Goal: Communication & Community: Share content

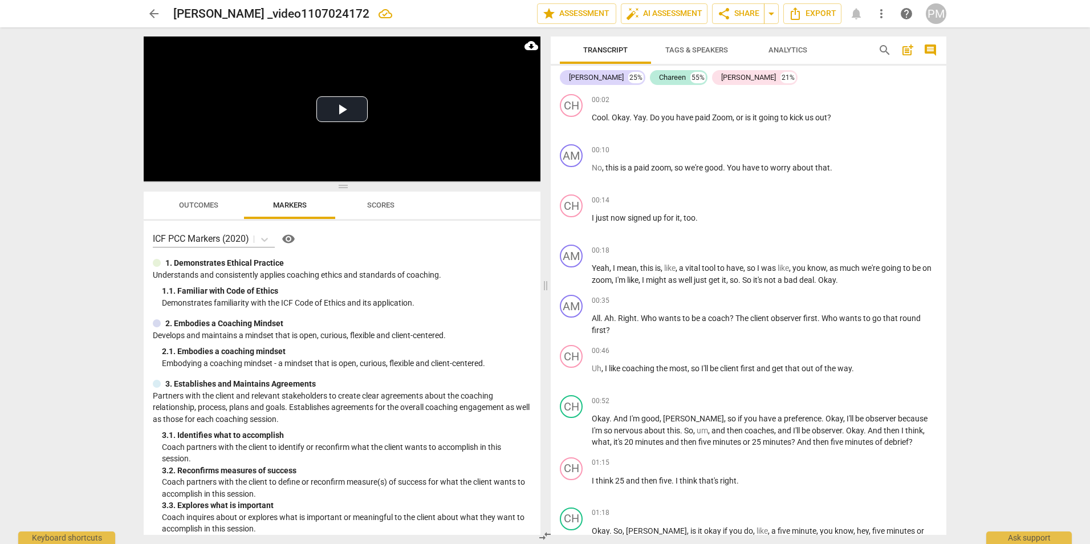
scroll to position [8232, 0]
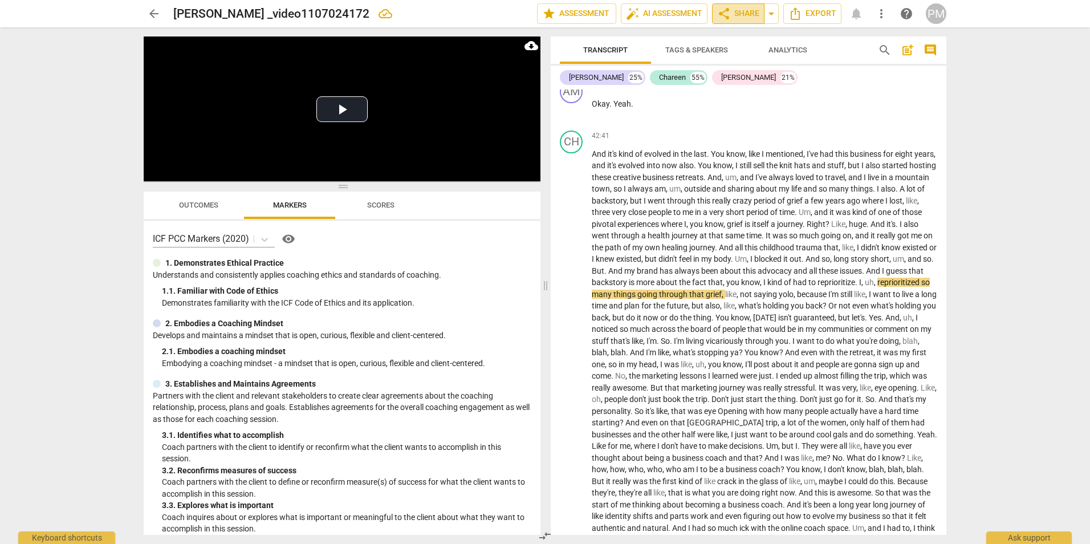
click at [748, 14] on span "share Share" at bounding box center [738, 14] width 42 height 14
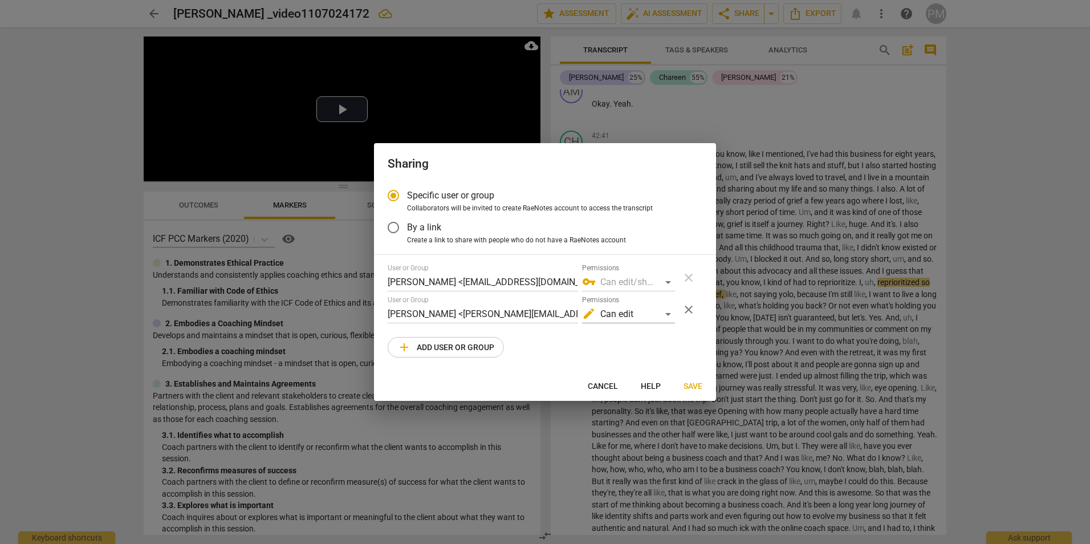
click at [821, 117] on div at bounding box center [545, 272] width 1090 height 544
radio input "false"
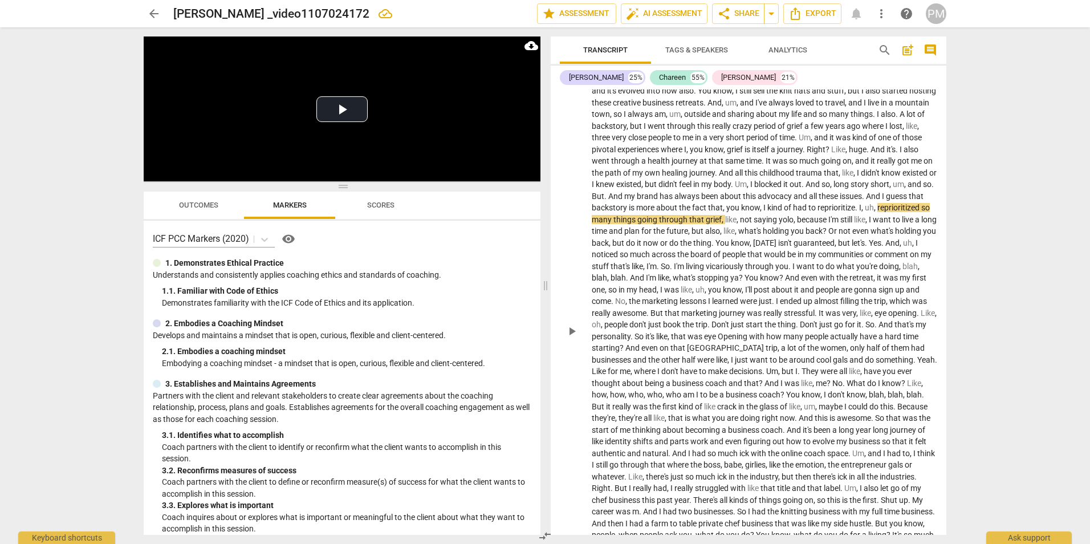
scroll to position [8289, 0]
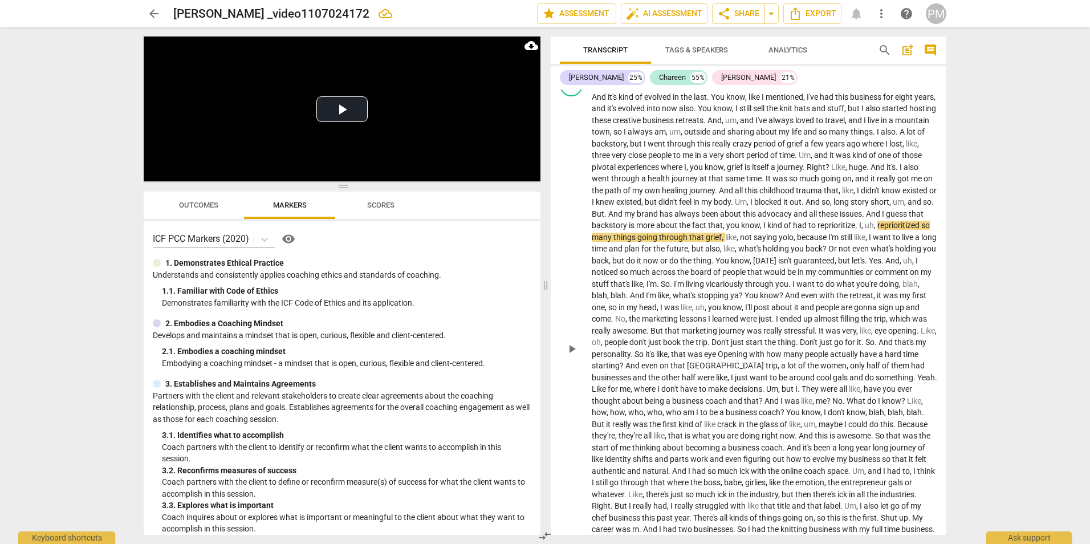
click at [578, 356] on span "play_arrow" at bounding box center [572, 349] width 14 height 14
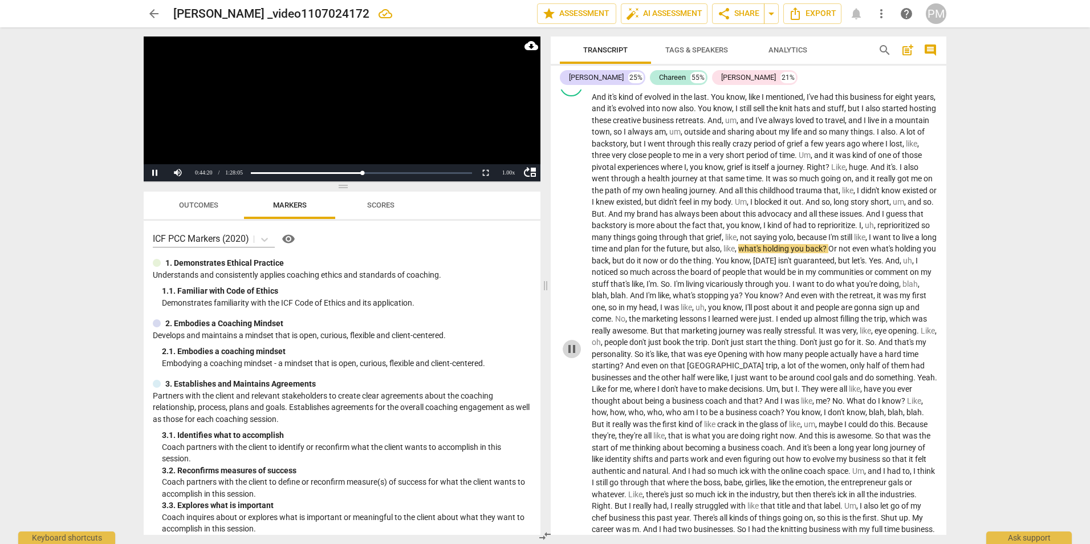
click at [569, 356] on span "pause" at bounding box center [572, 349] width 14 height 14
click at [150, 13] on span "arrow_back" at bounding box center [154, 14] width 14 height 14
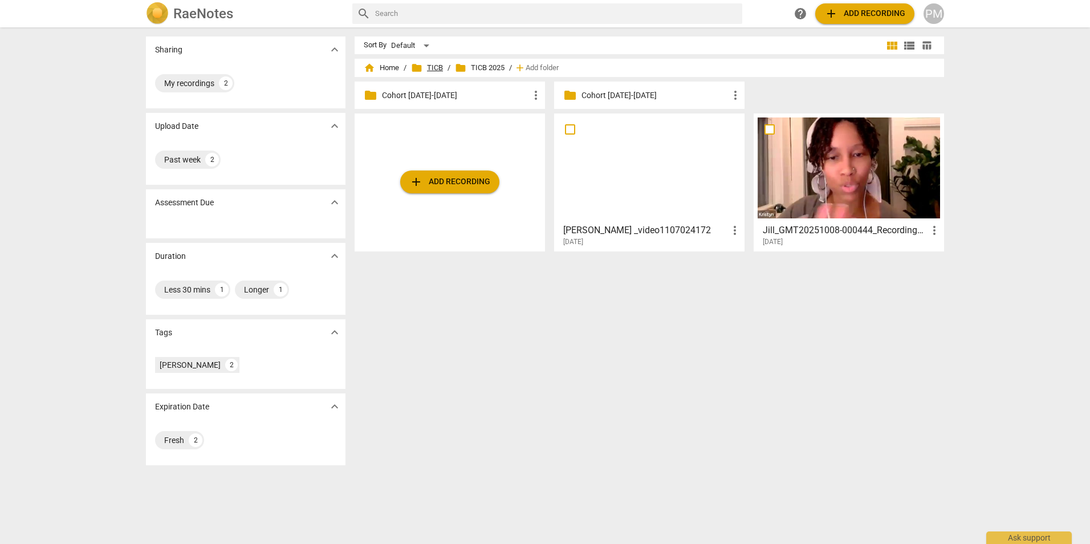
click at [430, 71] on span "folder TICB" at bounding box center [427, 67] width 32 height 11
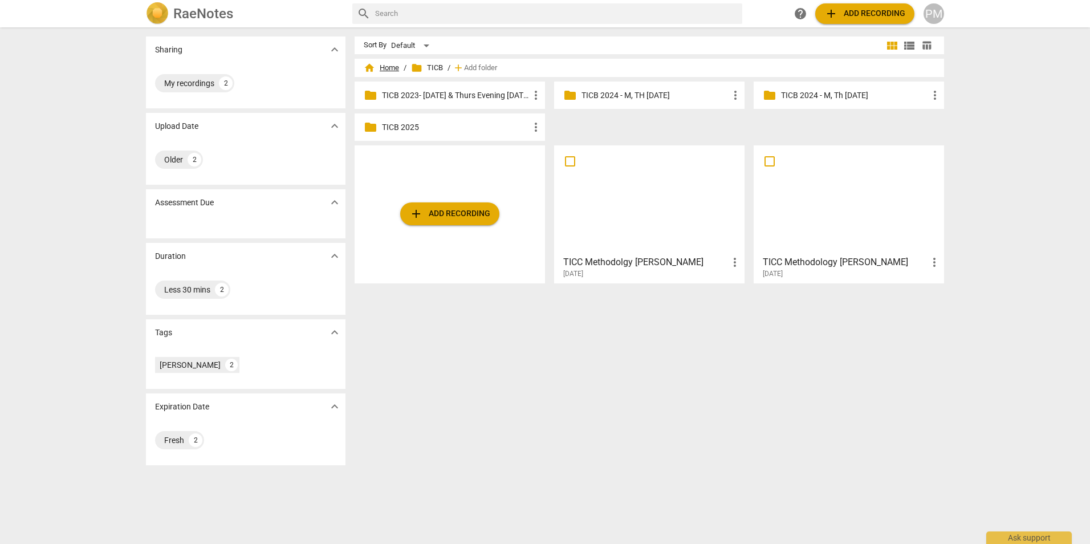
click at [384, 68] on span "home Home" at bounding box center [381, 67] width 35 height 11
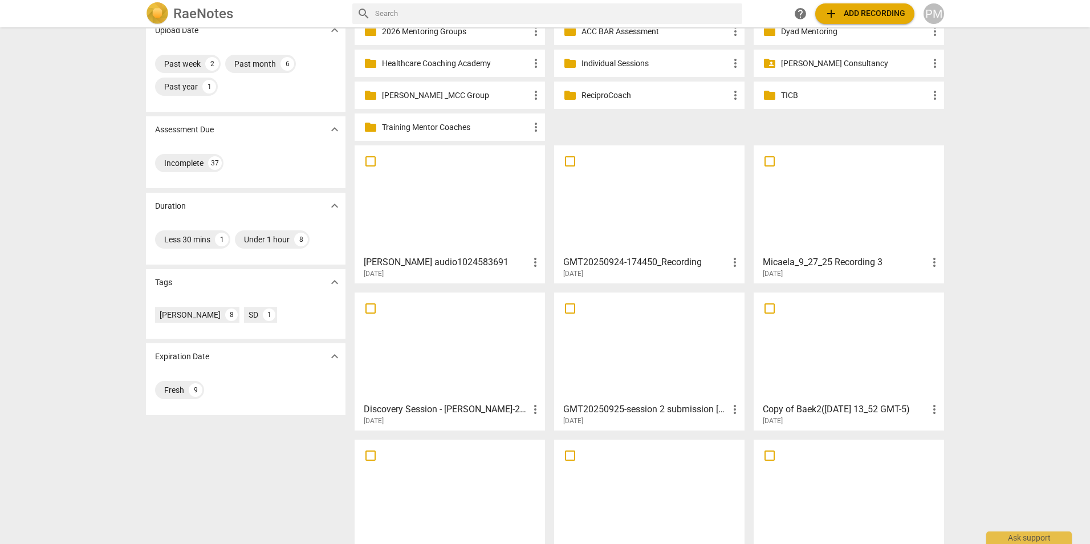
scroll to position [139, 0]
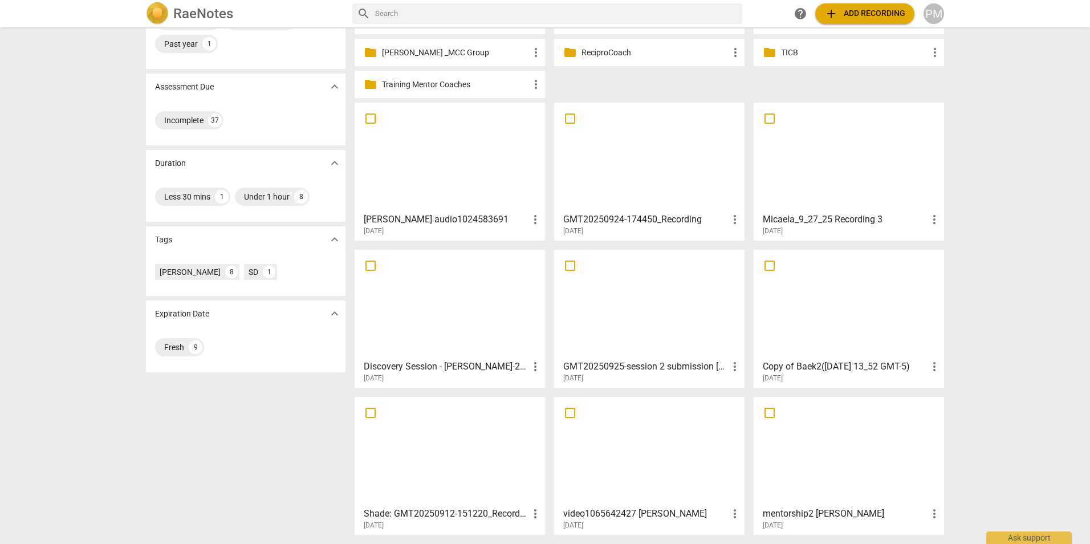
click at [434, 455] on div at bounding box center [450, 451] width 182 height 101
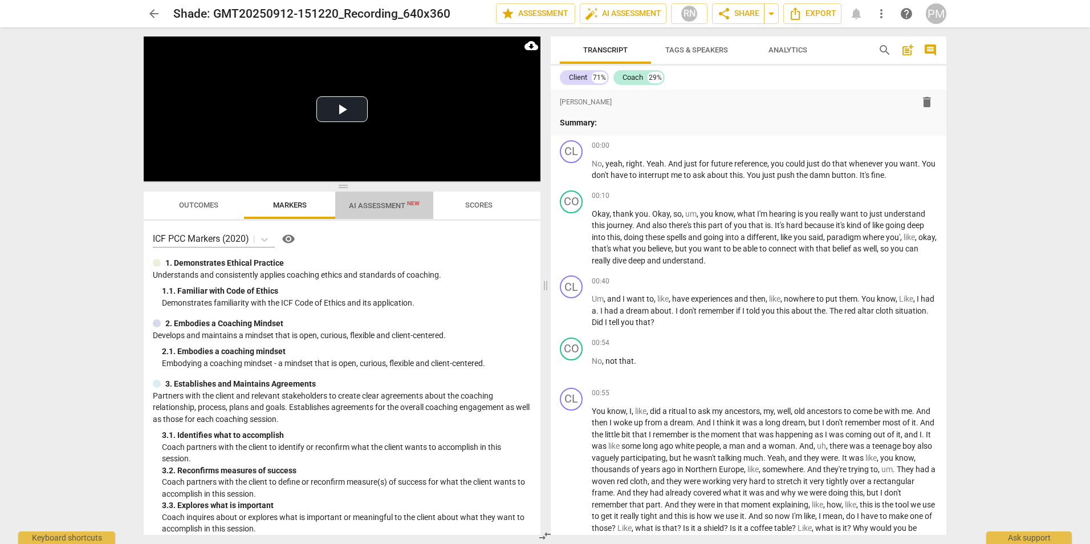
click at [387, 204] on span "AI Assessment New" at bounding box center [384, 205] width 71 height 9
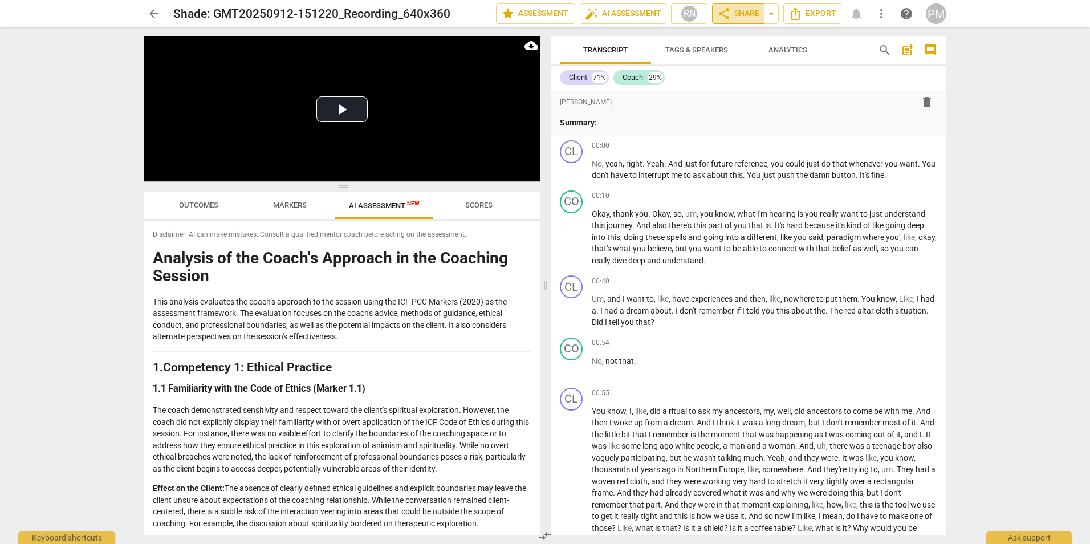
click at [741, 13] on span "share Share" at bounding box center [738, 14] width 42 height 14
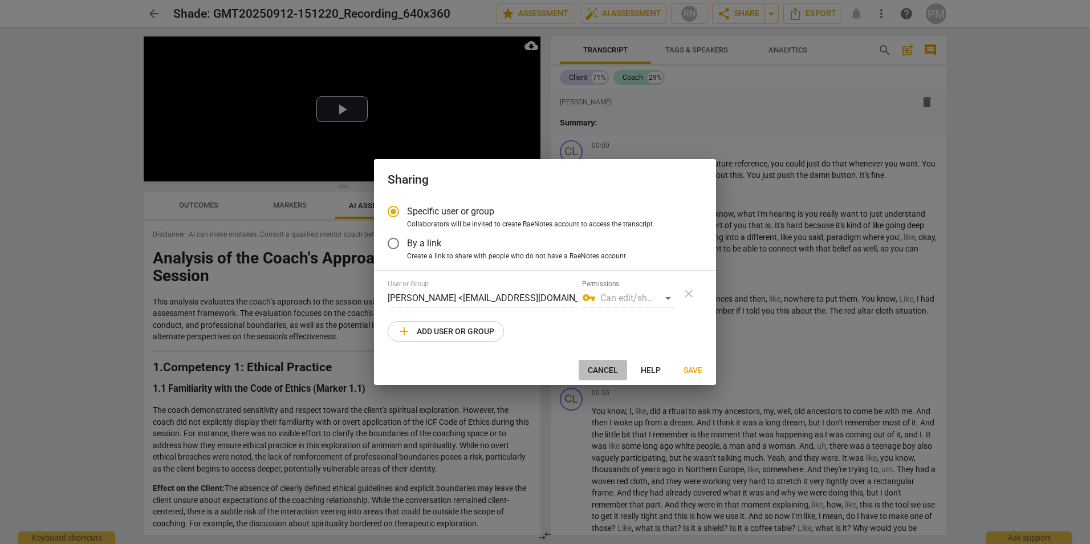
click at [592, 371] on span "Cancel" at bounding box center [603, 370] width 30 height 11
radio input "false"
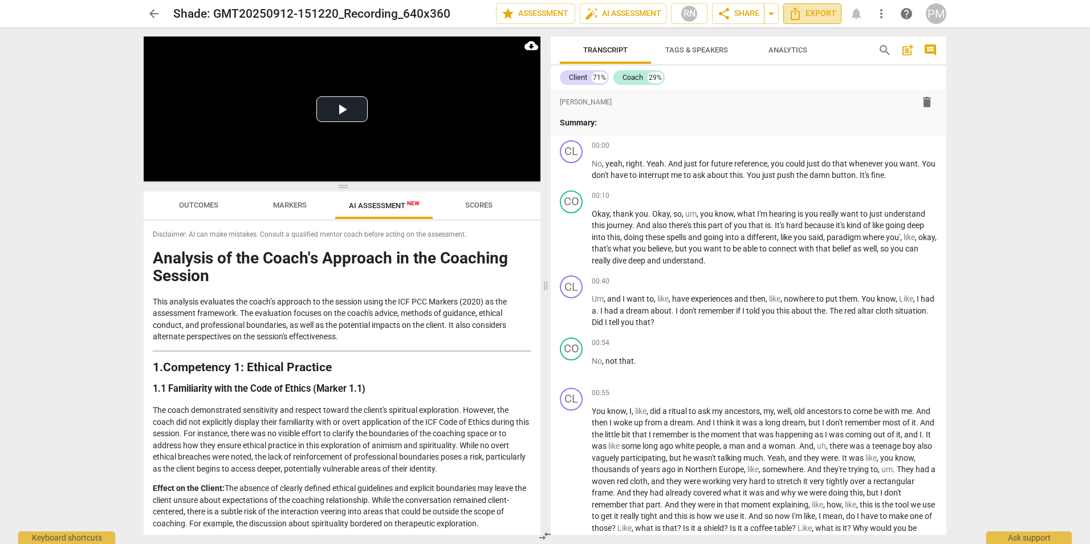
click at [821, 12] on span "Export" at bounding box center [813, 14] width 48 height 14
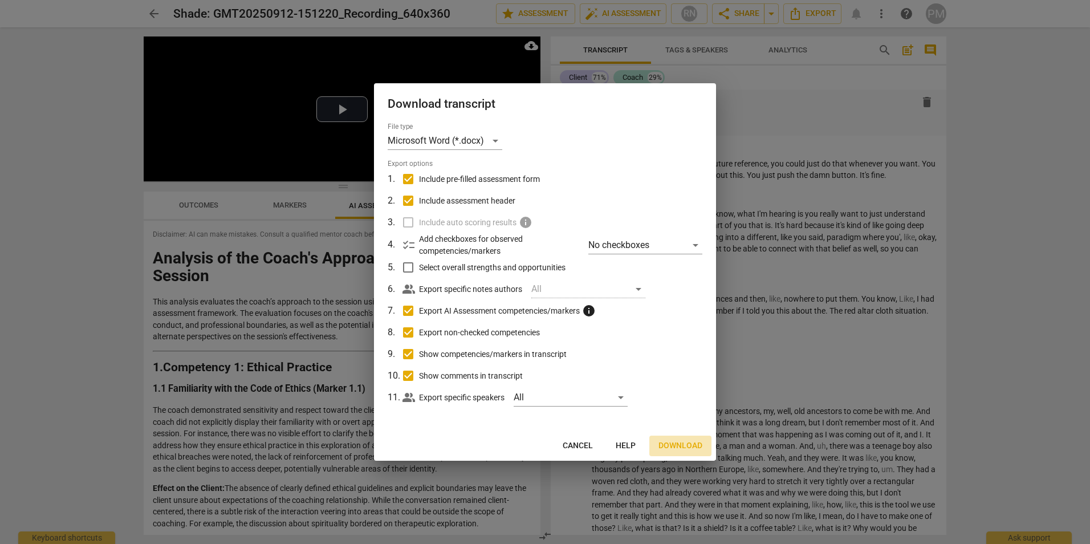
click at [696, 444] on span "Download" at bounding box center [681, 445] width 44 height 11
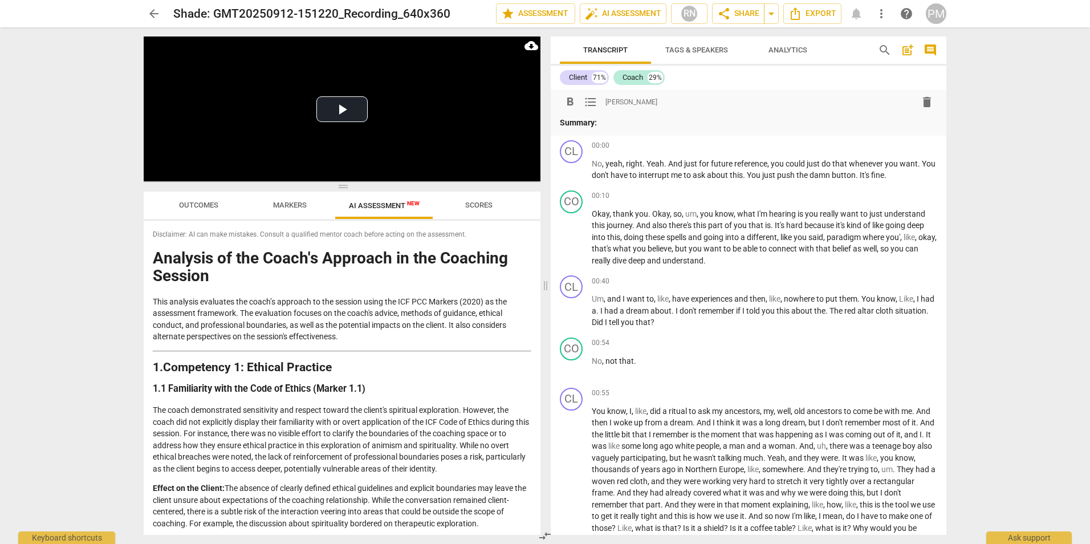
click at [613, 124] on p "Summary:" at bounding box center [749, 123] width 378 height 12
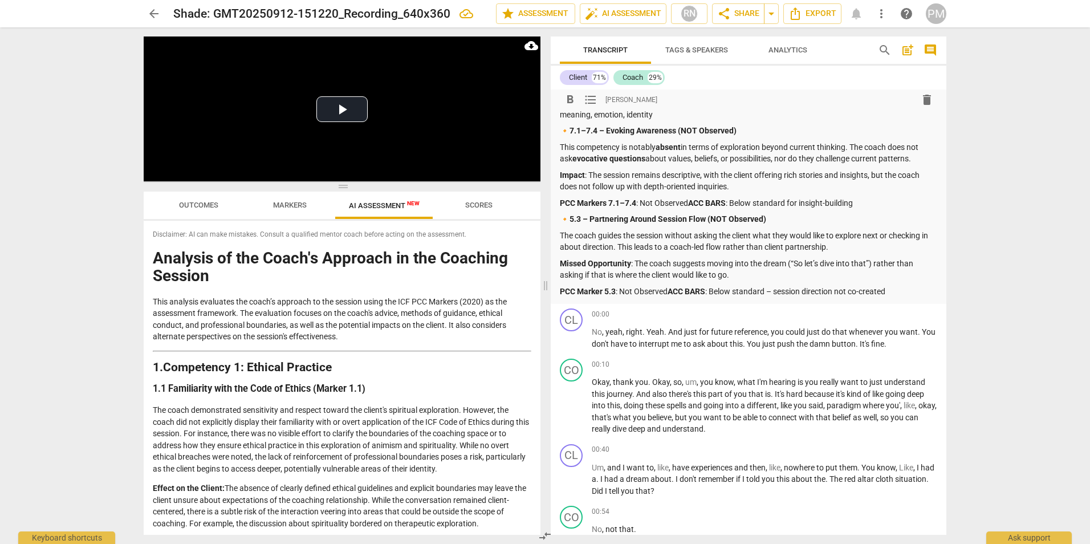
scroll to position [741, 0]
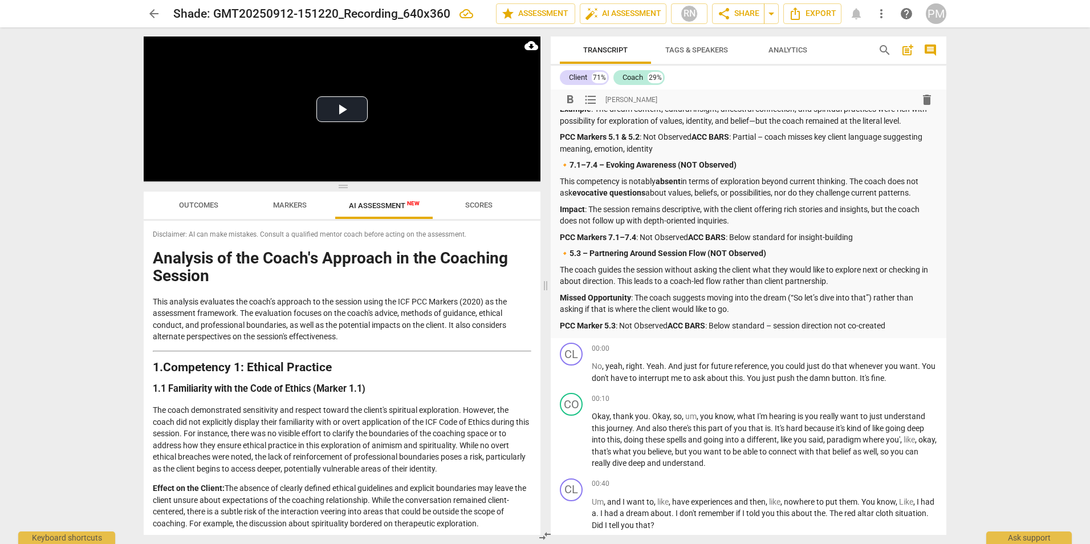
click at [610, 331] on p "PCC Marker 5.3 : Not Observed ACC BARS : Below standard – session direction not…" at bounding box center [749, 326] width 378 height 12
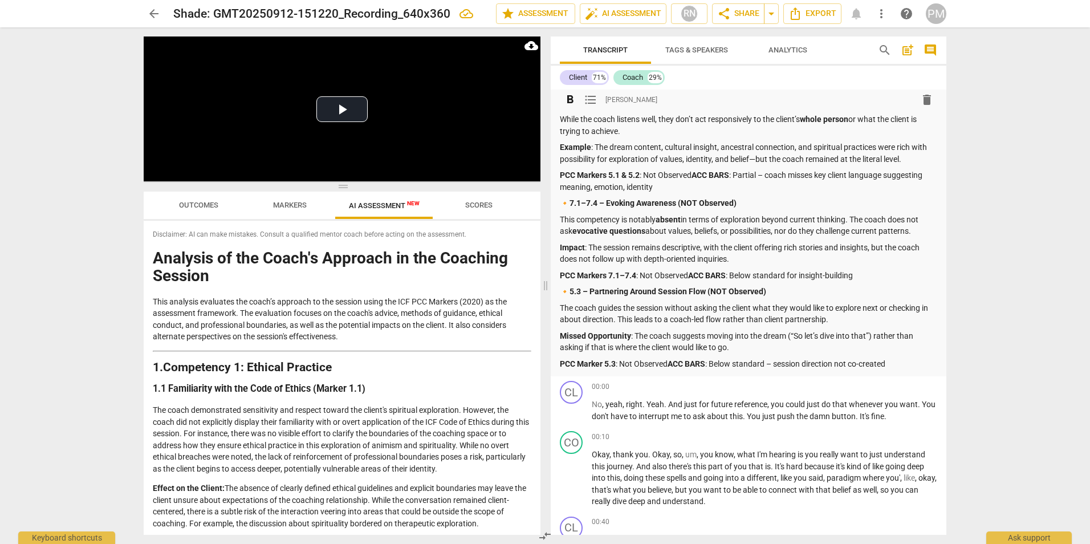
scroll to position [684, 0]
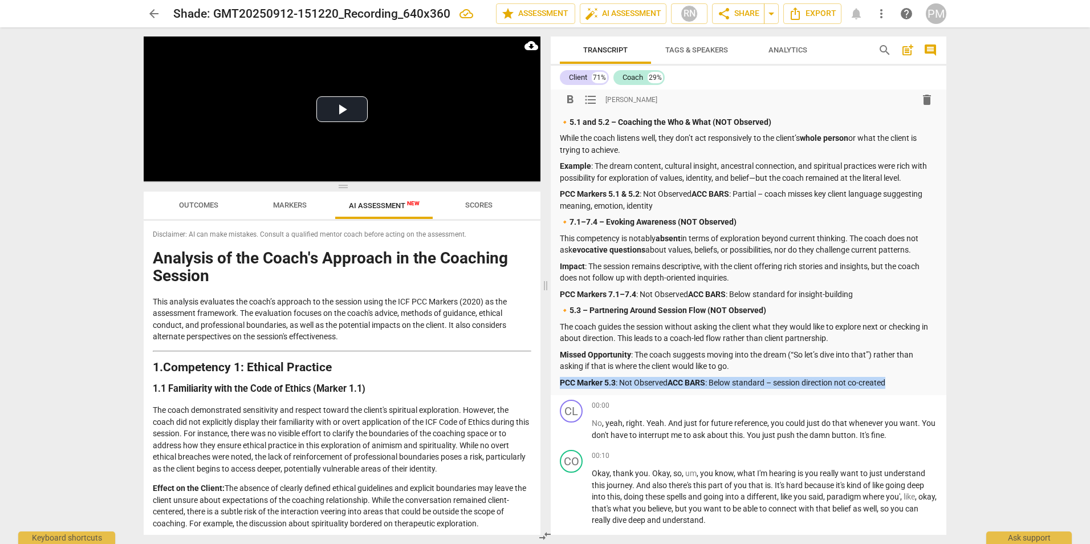
drag, startPoint x: 561, startPoint y: 392, endPoint x: 897, endPoint y: 388, distance: 336.5
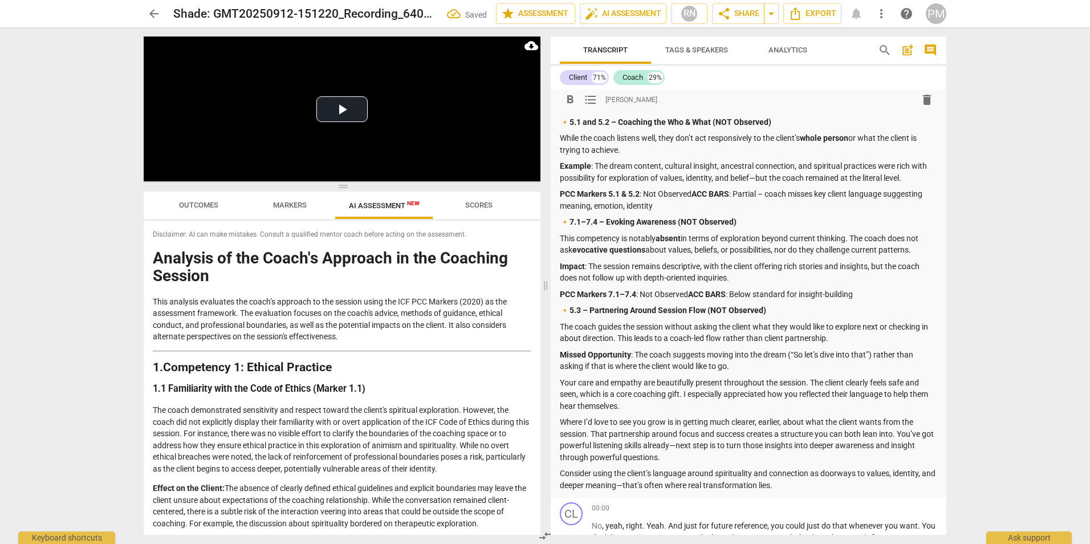
click at [563, 391] on p "Your care and empathy are beautifully present throughout the session. The clien…" at bounding box center [749, 394] width 378 height 35
click at [572, 316] on p "🔸 5.3 – Partnering Around Session Flow (NOT Observed)" at bounding box center [749, 311] width 378 height 12
drag, startPoint x: 866, startPoint y: 305, endPoint x: 551, endPoint y: 304, distance: 315.3
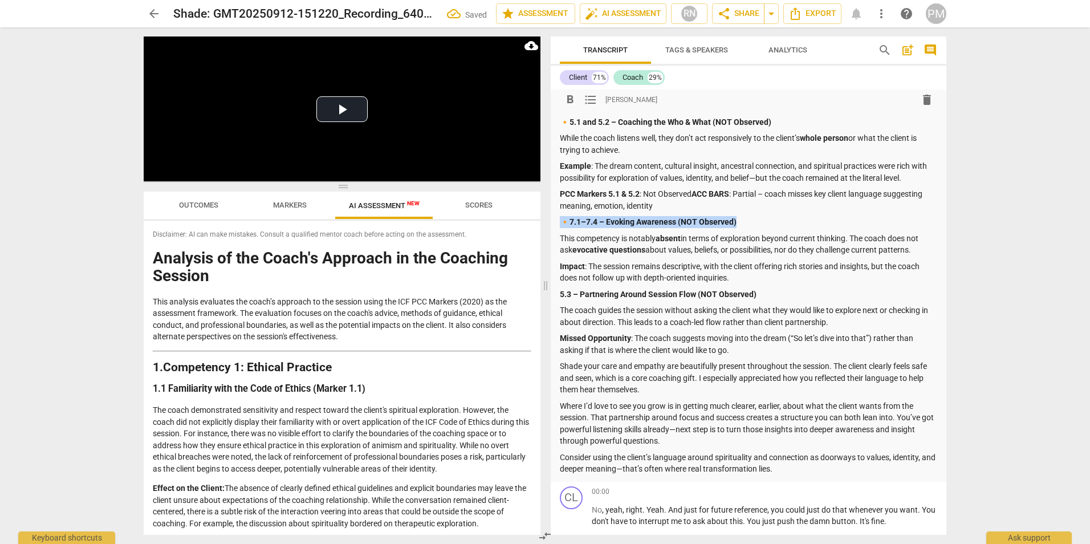
drag, startPoint x: 753, startPoint y: 236, endPoint x: 535, endPoint y: 235, distance: 217.8
click at [535, 235] on div "Play Video move_up Play Current Time 00:00 / Duration Time 36:13 Loaded : 0% Pr…" at bounding box center [545, 285] width 821 height 517
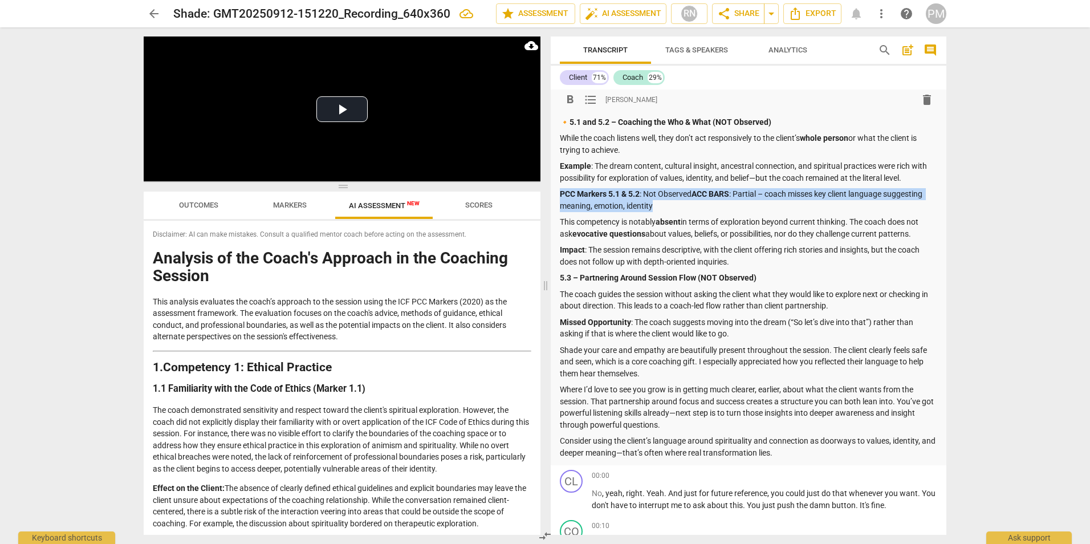
drag, startPoint x: 653, startPoint y: 216, endPoint x: 558, endPoint y: 206, distance: 95.2
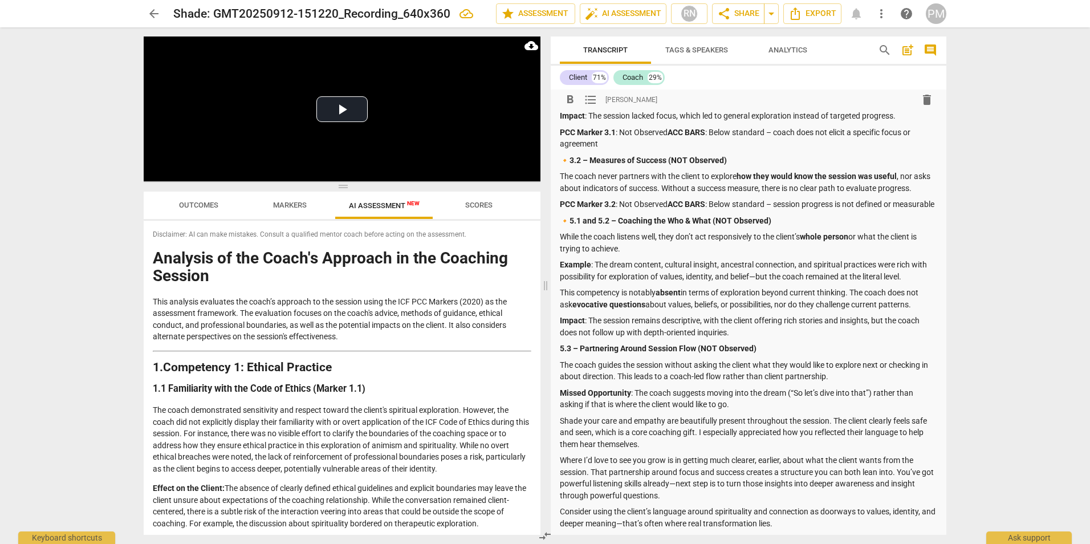
scroll to position [570, 0]
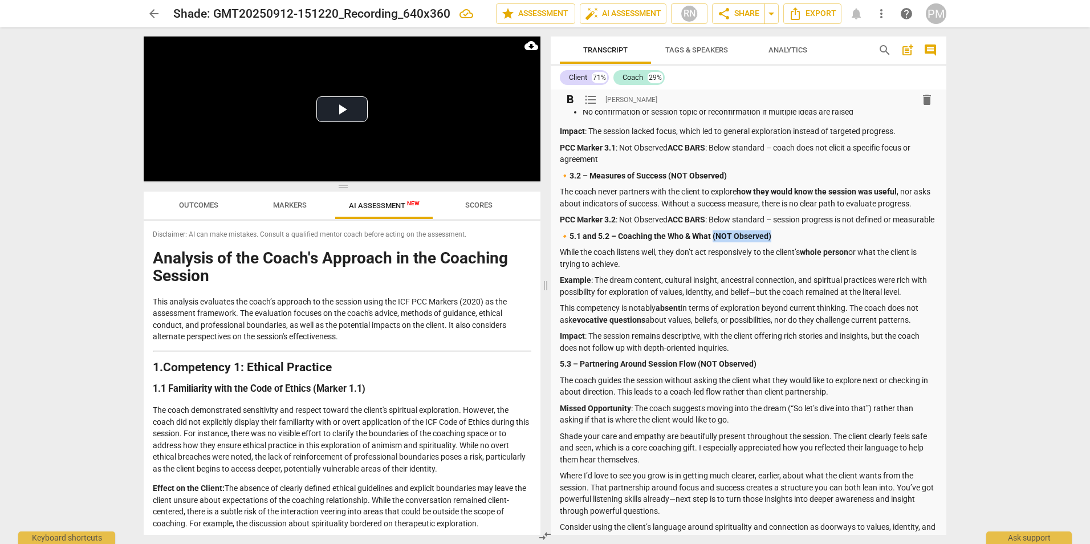
drag, startPoint x: 785, startPoint y: 243, endPoint x: 719, endPoint y: 246, distance: 66.2
click at [718, 242] on p "🔸 5.1 and 5.2 – Coaching the Who & What (NOT Observed)" at bounding box center [749, 236] width 378 height 12
click at [672, 226] on p "PCC Marker 3.2 : Not Observed ACC BARS : Below standard – session progress is n…" at bounding box center [749, 220] width 378 height 12
drag, startPoint x: 570, startPoint y: 246, endPoint x: 556, endPoint y: 246, distance: 14.3
click at [556, 246] on div "format_bold format_list_bulleted [PERSON_NAME] delete Summary: Summary : The co…" at bounding box center [749, 35] width 396 height 1032
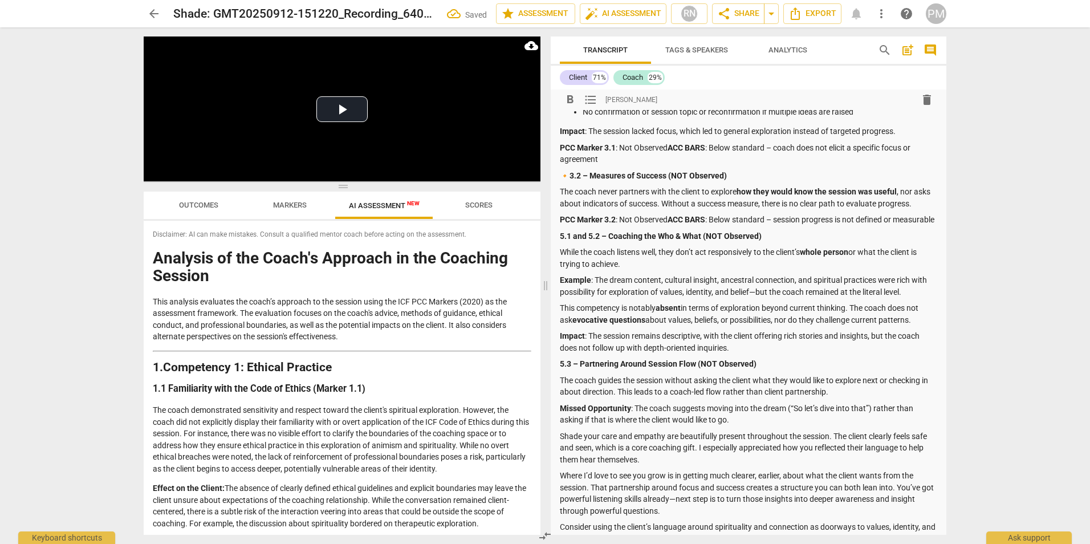
click at [561, 176] on p "🔸 3.2 – Measures of Success (NOT Observed)" at bounding box center [749, 176] width 378 height 12
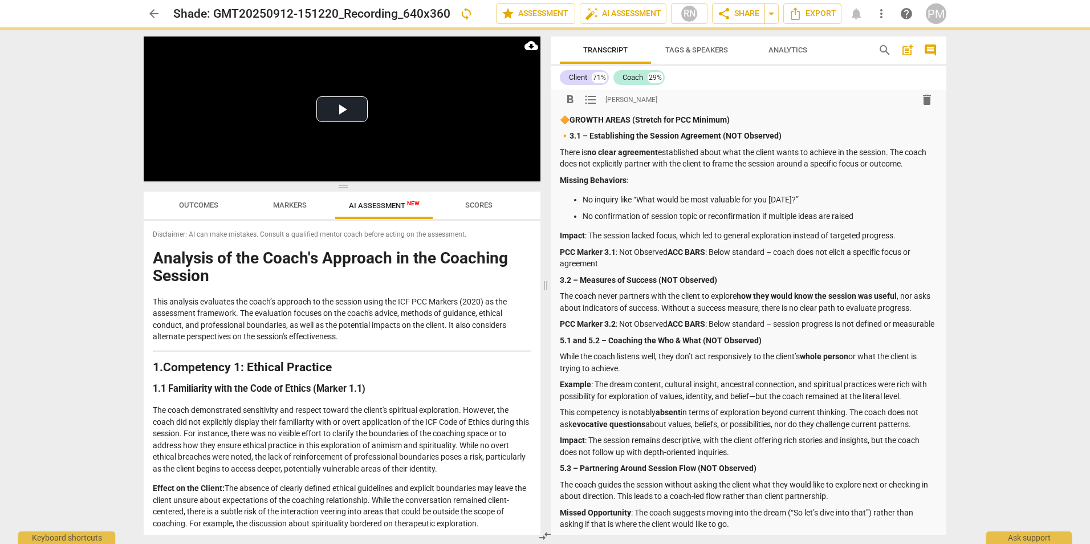
scroll to position [456, 0]
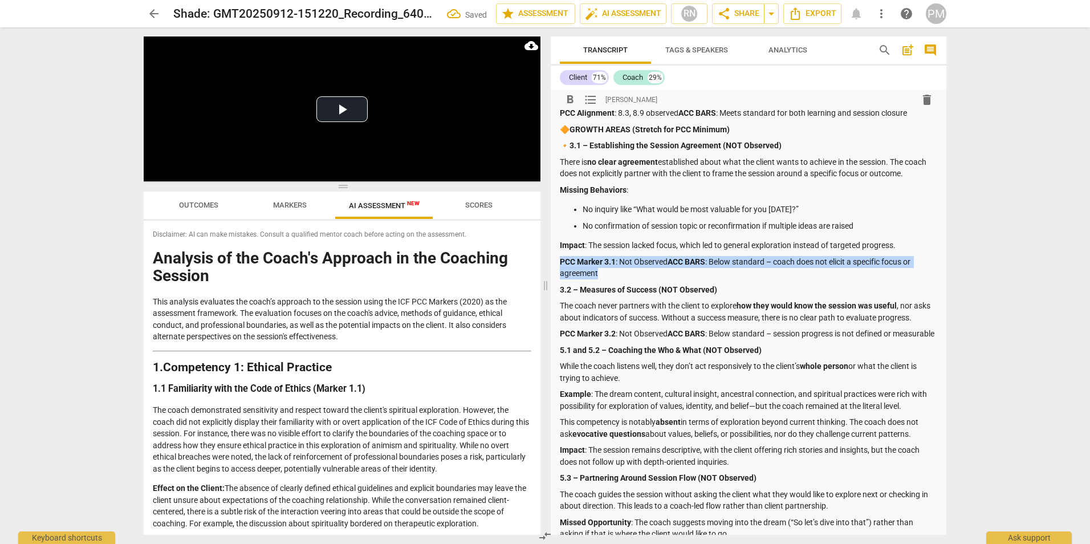
drag, startPoint x: 610, startPoint y: 274, endPoint x: 556, endPoint y: 259, distance: 55.6
click at [556, 259] on div "format_bold format_list_bulleted [PERSON_NAME] delete Summary: Summary : The co…" at bounding box center [749, 149] width 396 height 1032
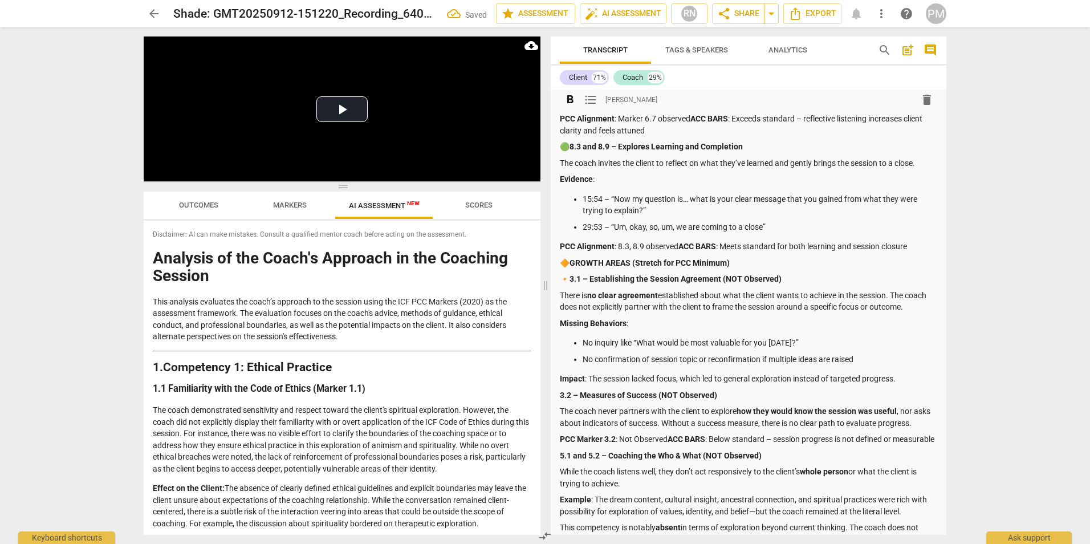
scroll to position [285, 0]
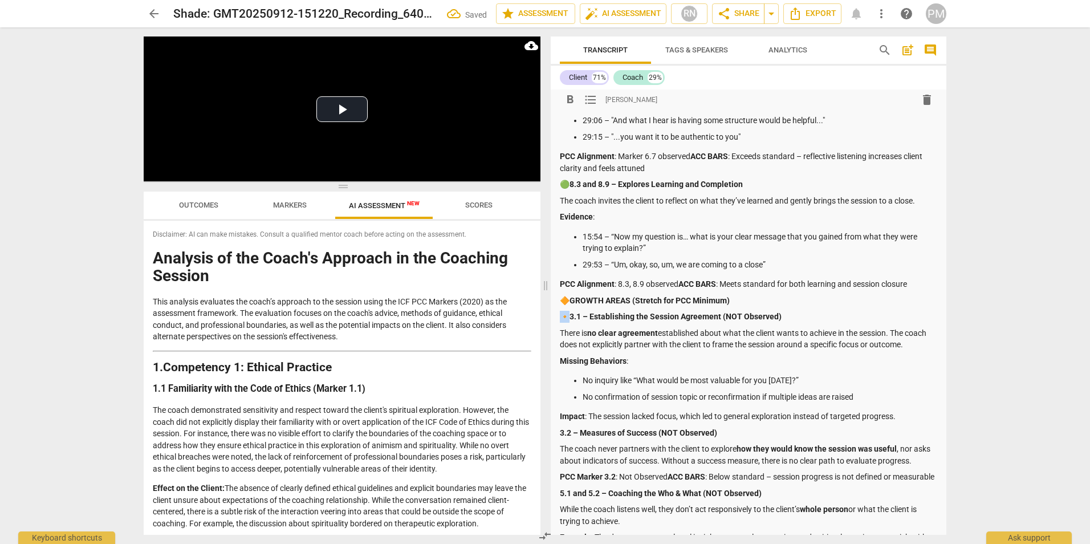
drag, startPoint x: 570, startPoint y: 316, endPoint x: 553, endPoint y: 316, distance: 17.1
click at [553, 316] on div "format_bold format_list_bulleted [PERSON_NAME] delete Summary: Summary : The co…" at bounding box center [749, 306] width 396 height 1004
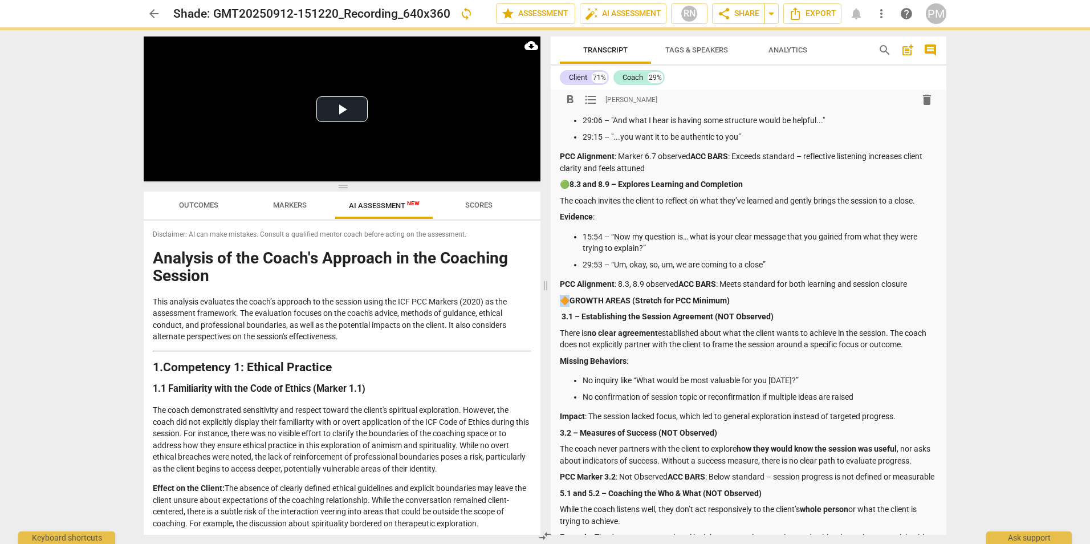
drag, startPoint x: 571, startPoint y: 298, endPoint x: 563, endPoint y: 298, distance: 8.0
click at [557, 299] on div "format_bold format_list_bulleted [PERSON_NAME] delete Summary: Summary : The co…" at bounding box center [749, 306] width 396 height 1004
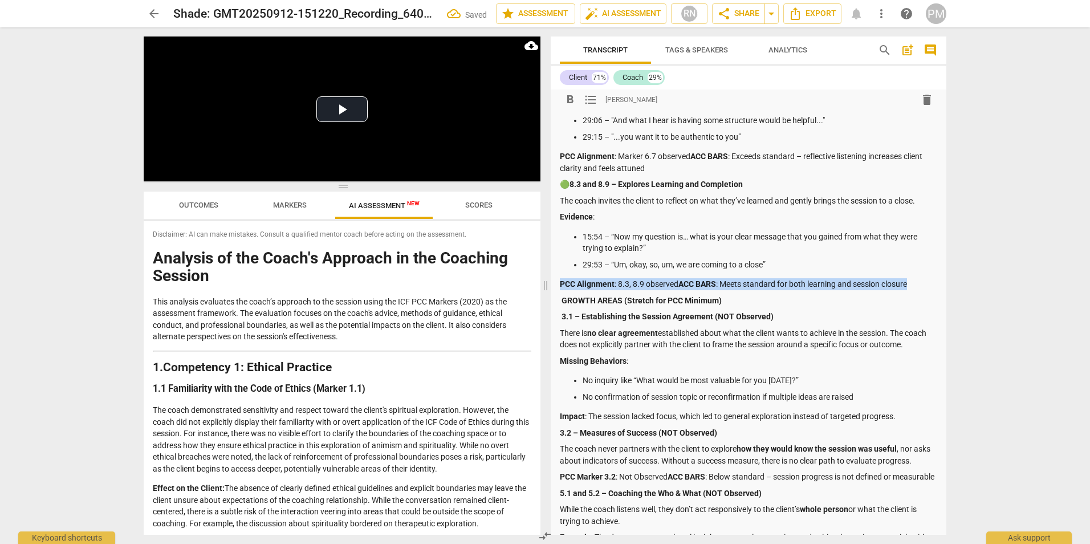
drag, startPoint x: 916, startPoint y: 283, endPoint x: 555, endPoint y: 284, distance: 361.0
click at [555, 284] on div "format_bold format_list_bulleted [PERSON_NAME] delete Summary: Summary : The co…" at bounding box center [749, 306] width 396 height 1004
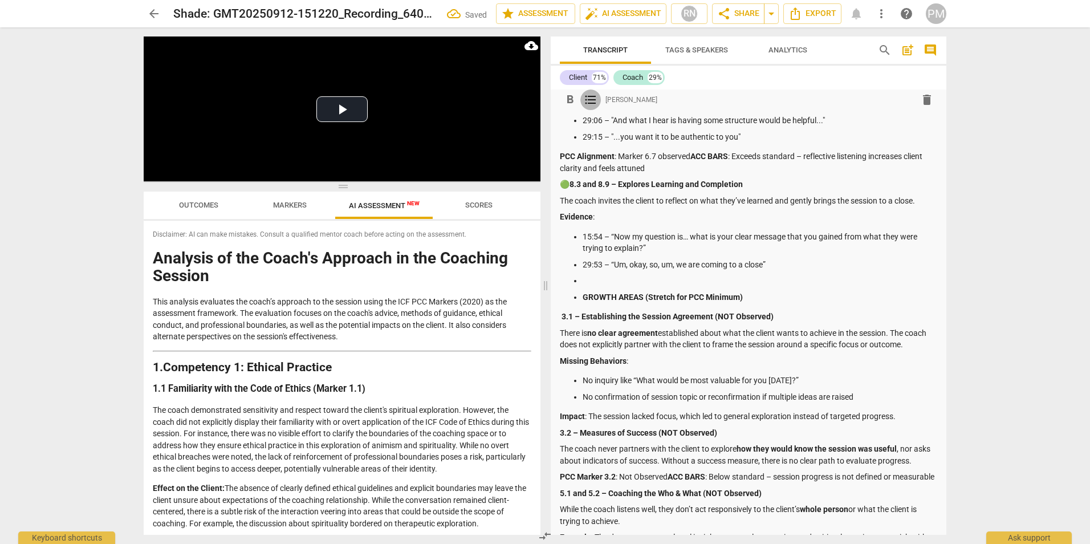
click at [588, 99] on span "format_list_bulleted" at bounding box center [591, 100] width 14 height 14
click at [586, 283] on p at bounding box center [760, 281] width 355 height 12
click at [590, 100] on span "format_list_bulleted" at bounding box center [591, 100] width 14 height 14
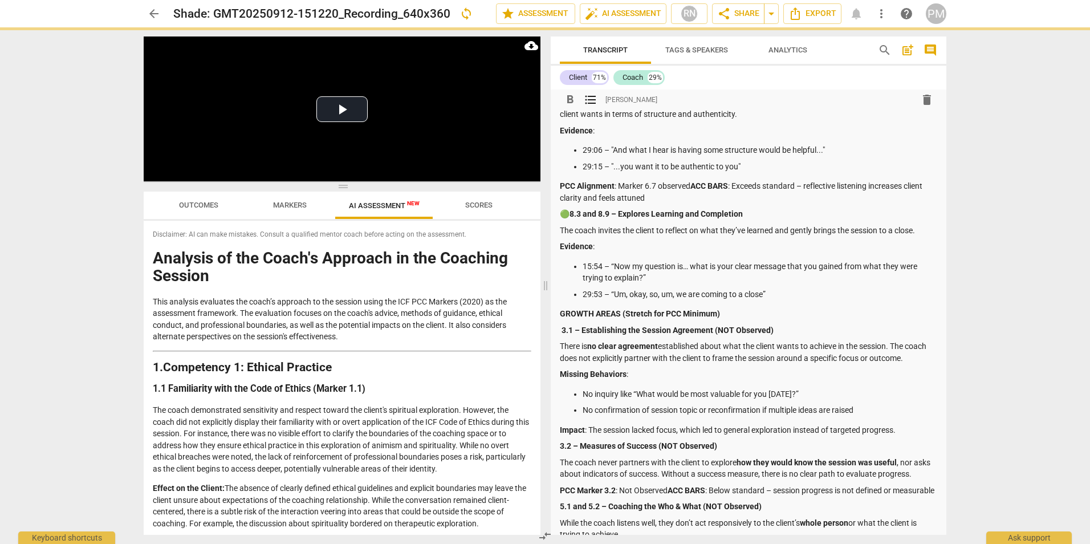
scroll to position [228, 0]
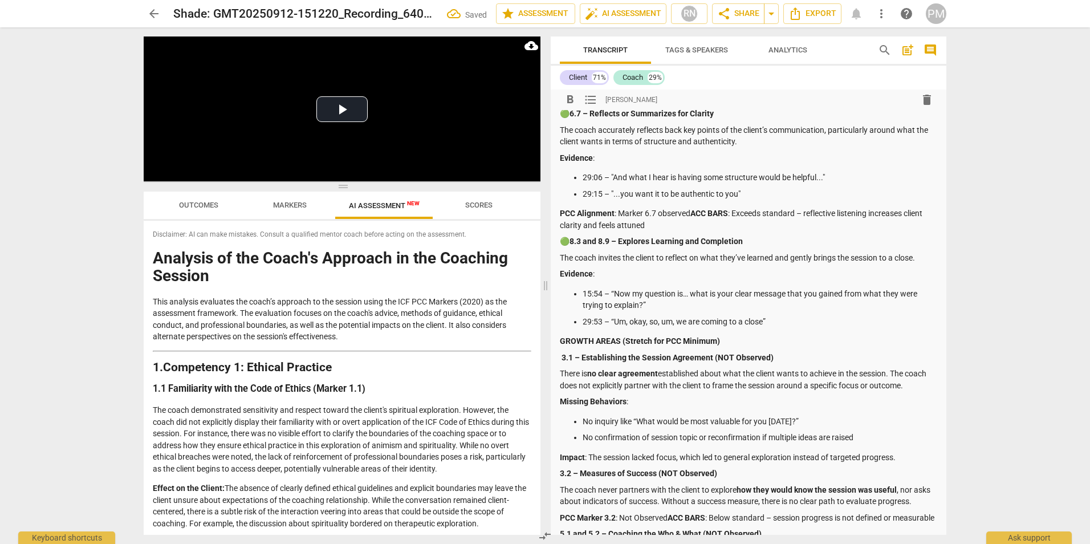
drag, startPoint x: 567, startPoint y: 240, endPoint x: 553, endPoint y: 240, distance: 14.3
click at [553, 240] on div "format_bold format_list_bulleted [PERSON_NAME] delete Summary: Summary : The co…" at bounding box center [749, 355] width 396 height 988
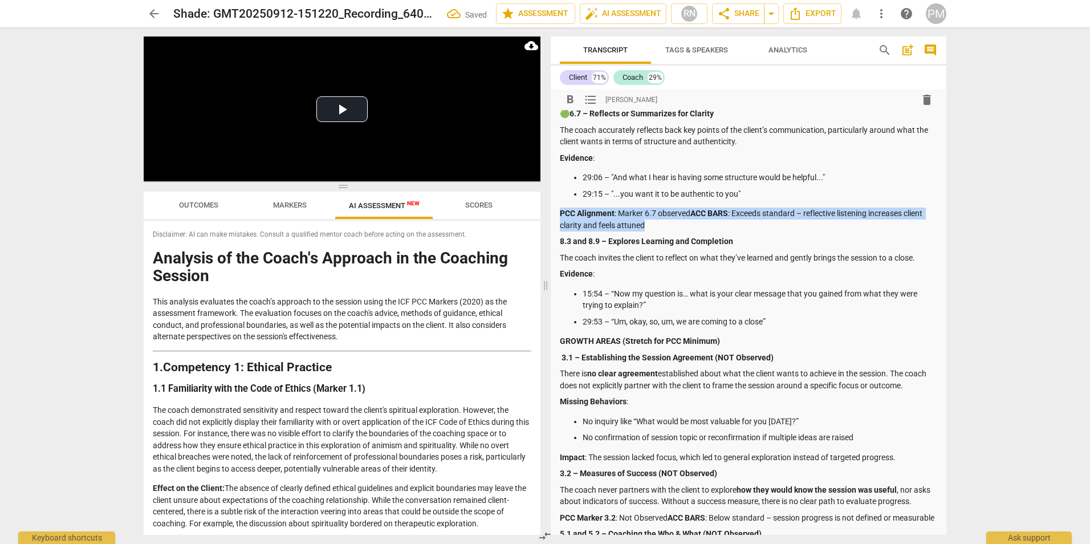
drag, startPoint x: 651, startPoint y: 222, endPoint x: 541, endPoint y: 205, distance: 110.8
click at [541, 205] on div "Play Video move_up Play Current Time 00:00 / Duration Time 36:13 Loaded : 0% Pr…" at bounding box center [545, 285] width 821 height 517
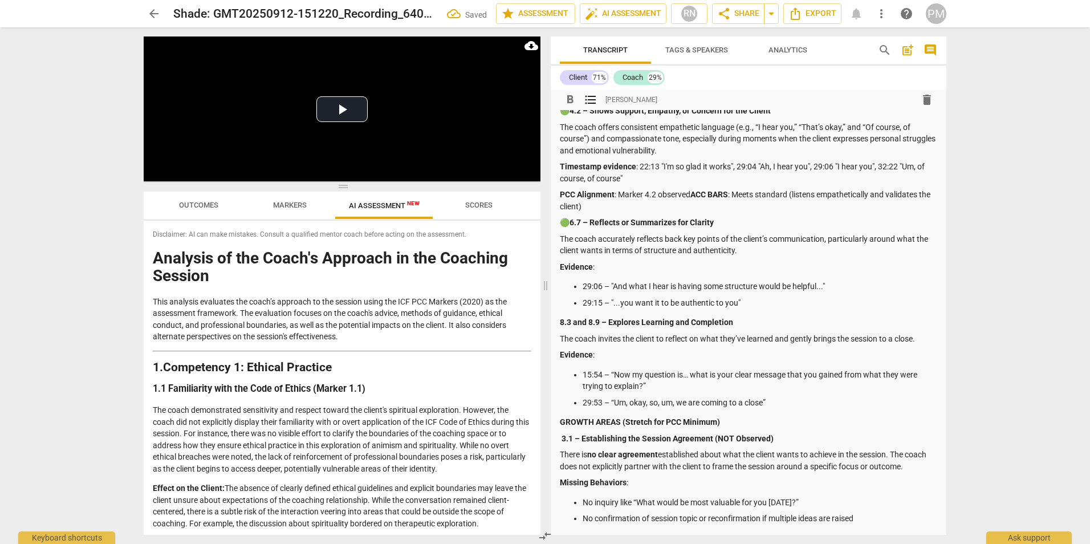
scroll to position [114, 0]
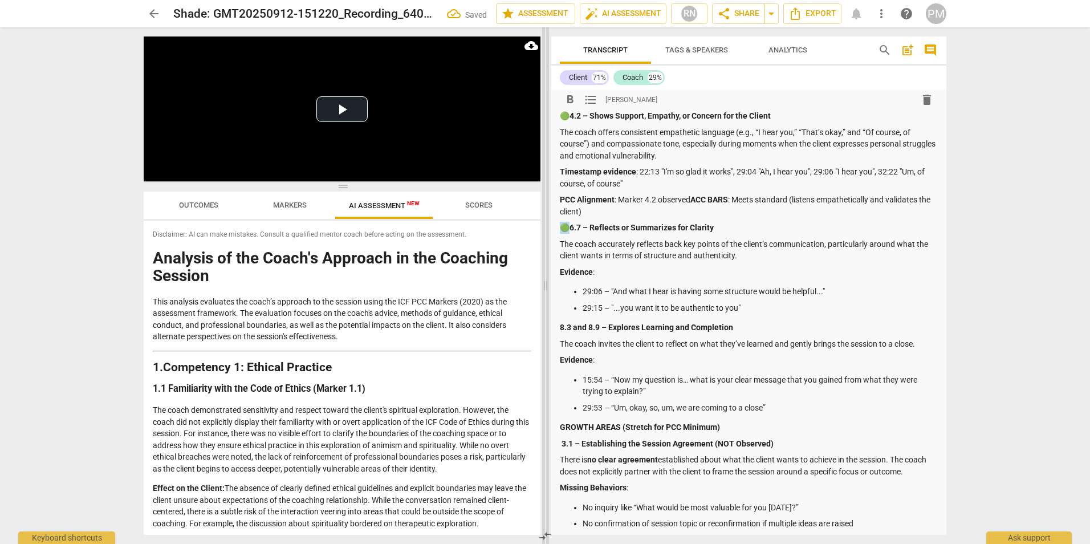
drag, startPoint x: 569, startPoint y: 227, endPoint x: 543, endPoint y: 227, distance: 26.2
click at [543, 227] on div "Play Video move_up Play Current Time 00:00 / Duration Time 36:13 Loaded : 0% Pr…" at bounding box center [545, 285] width 821 height 517
click at [75, 121] on div "arrow_back Shade: GMT20250912-151220_Recording_640x360 edit star Assessment aut…" at bounding box center [545, 272] width 1090 height 544
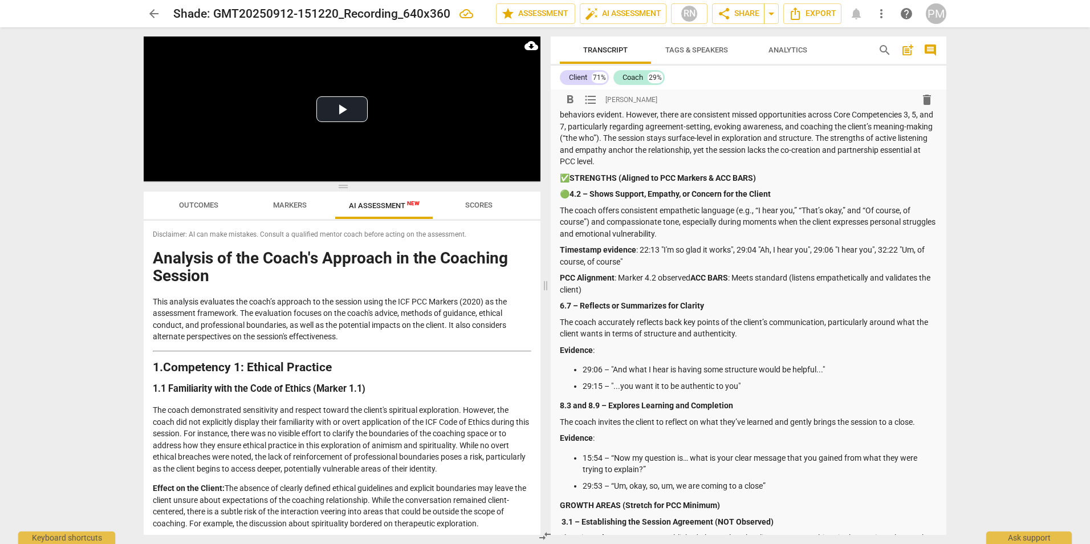
scroll to position [0, 0]
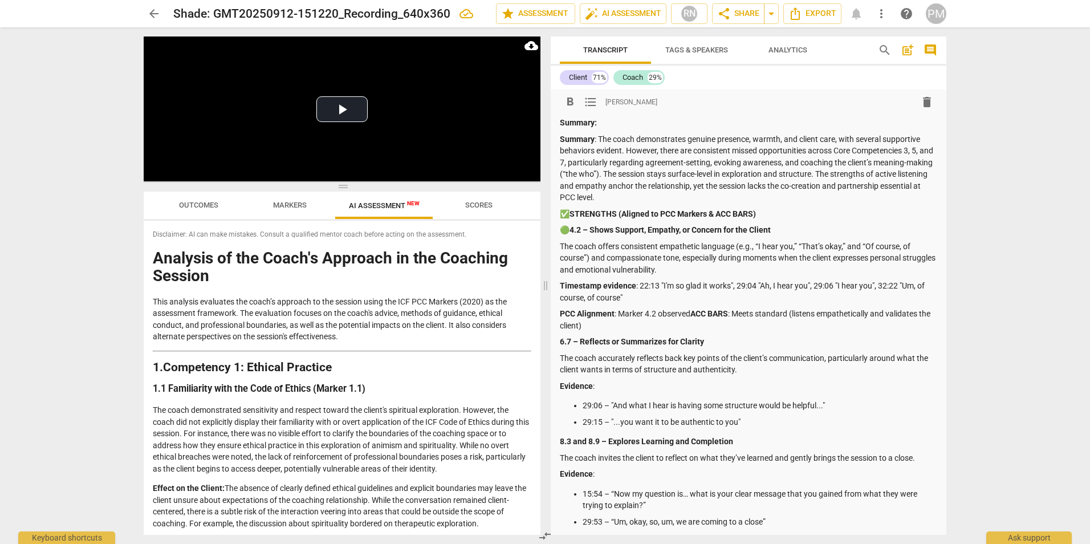
click at [568, 230] on p "🟢 4.2 – Shows Support, Empathy, or Concern for the Client" at bounding box center [749, 230] width 378 height 12
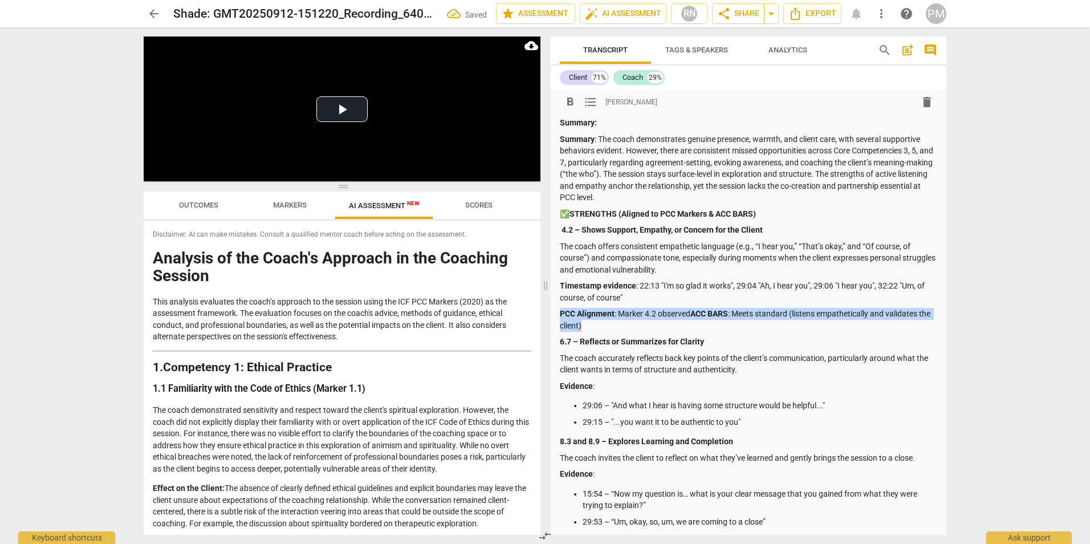
drag, startPoint x: 606, startPoint y: 329, endPoint x: 536, endPoint y: 309, distance: 72.5
click at [536, 309] on div "Play Video move_up Play Current Time 00:00 / Duration Time 36:13 Loaded : 0% Pr…" at bounding box center [545, 285] width 821 height 517
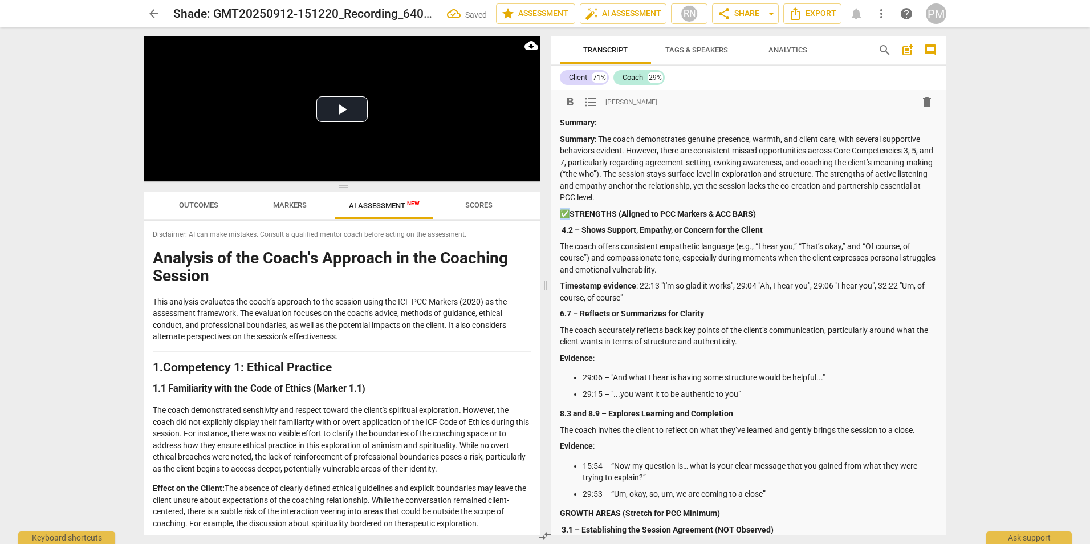
drag, startPoint x: 571, startPoint y: 211, endPoint x: 559, endPoint y: 214, distance: 12.3
click at [560, 214] on p "✅ STRENGTHS (Aligned to PCC Markers & ACC BARS)" at bounding box center [749, 214] width 378 height 12
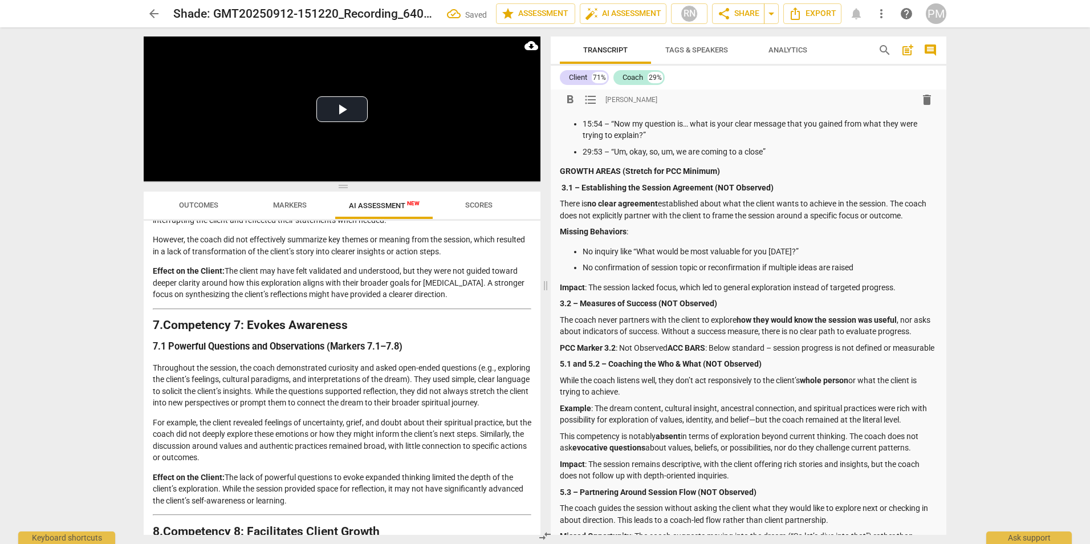
scroll to position [1426, 0]
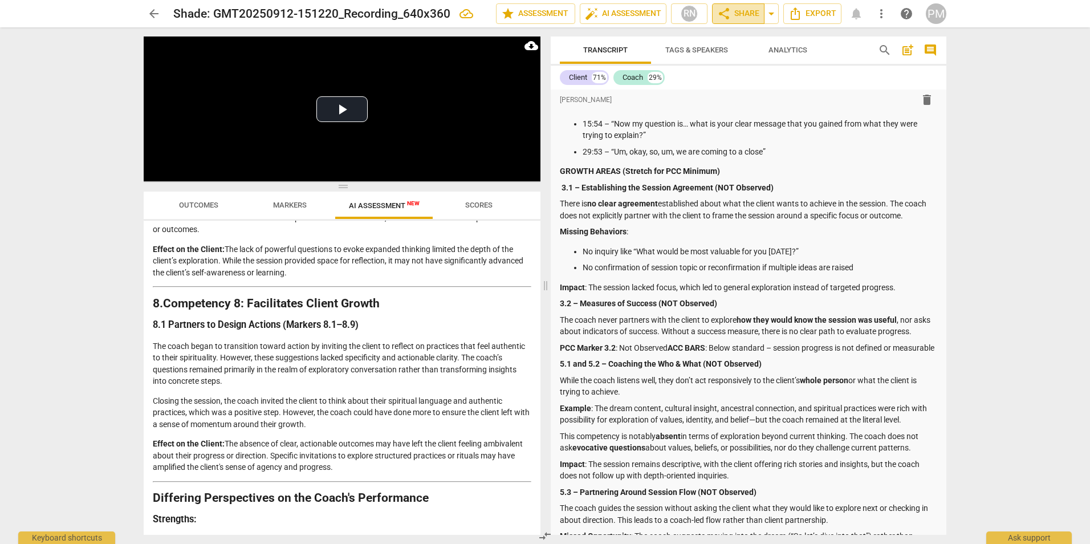
click at [750, 11] on span "share Share" at bounding box center [738, 14] width 42 height 14
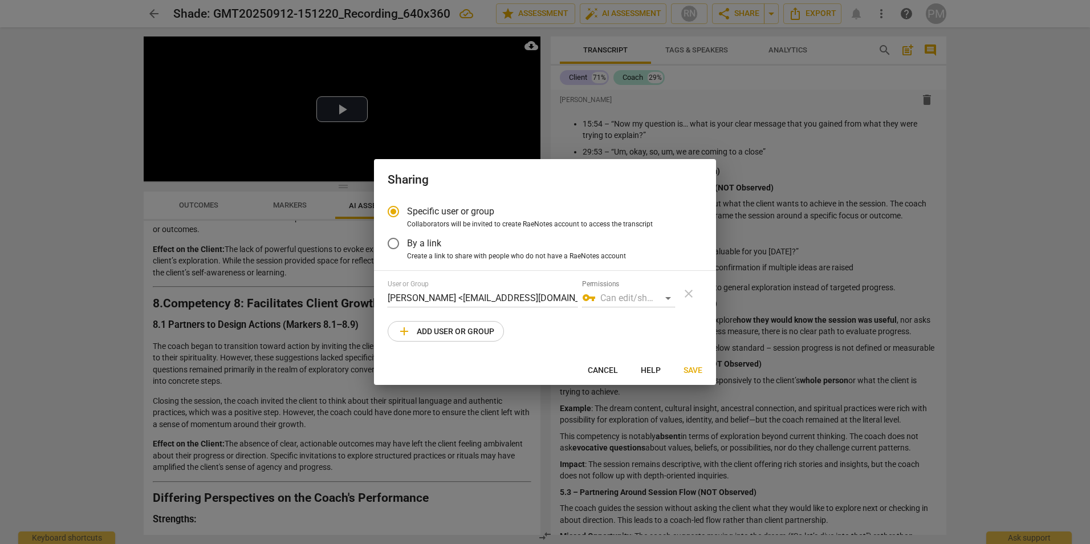
click at [452, 325] on span "add Add user or group" at bounding box center [445, 331] width 97 height 14
radio input "false"
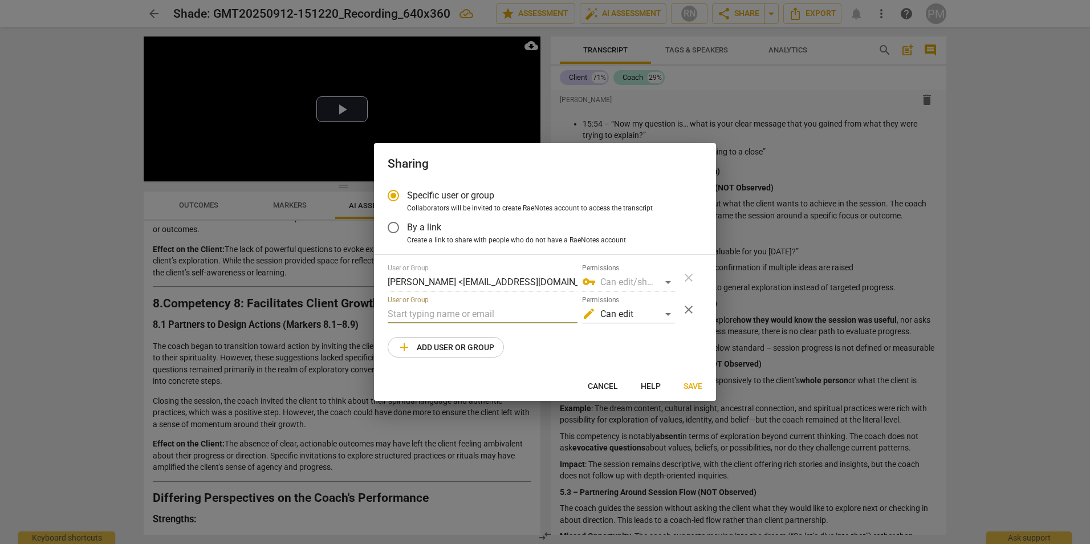
click at [432, 313] on input "text" at bounding box center [483, 314] width 190 height 18
drag, startPoint x: 436, startPoint y: 314, endPoint x: 361, endPoint y: 316, distance: 74.8
click at [361, 316] on div "Sharing Specific user or group Collaborators will be invited to create RaeNotes…" at bounding box center [545, 272] width 1090 height 544
paste input "@[DOMAIN_NAME]"
type input "[EMAIL_ADDRESS][DOMAIN_NAME]"
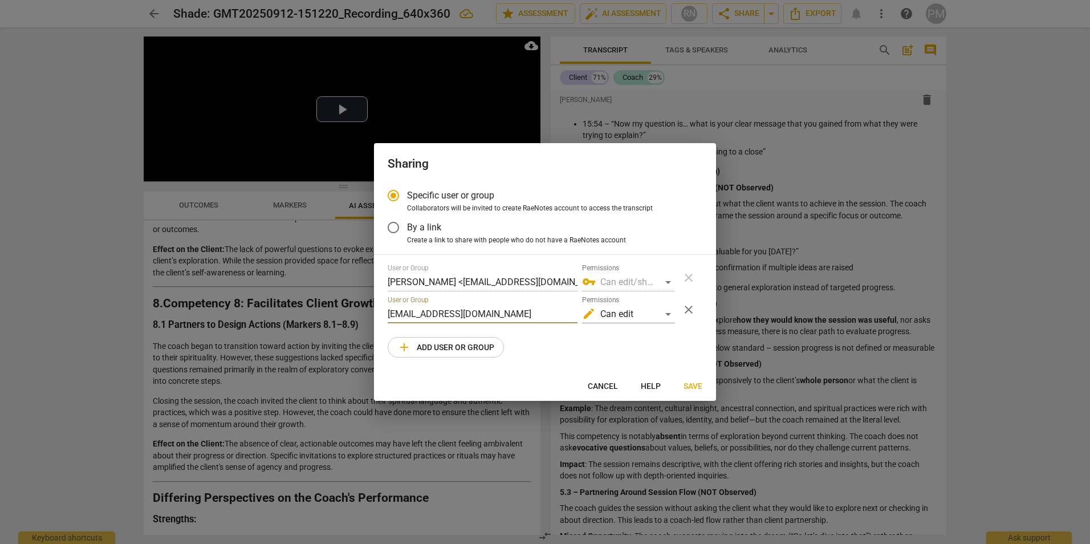
click at [699, 388] on span "Save" at bounding box center [693, 386] width 19 height 11
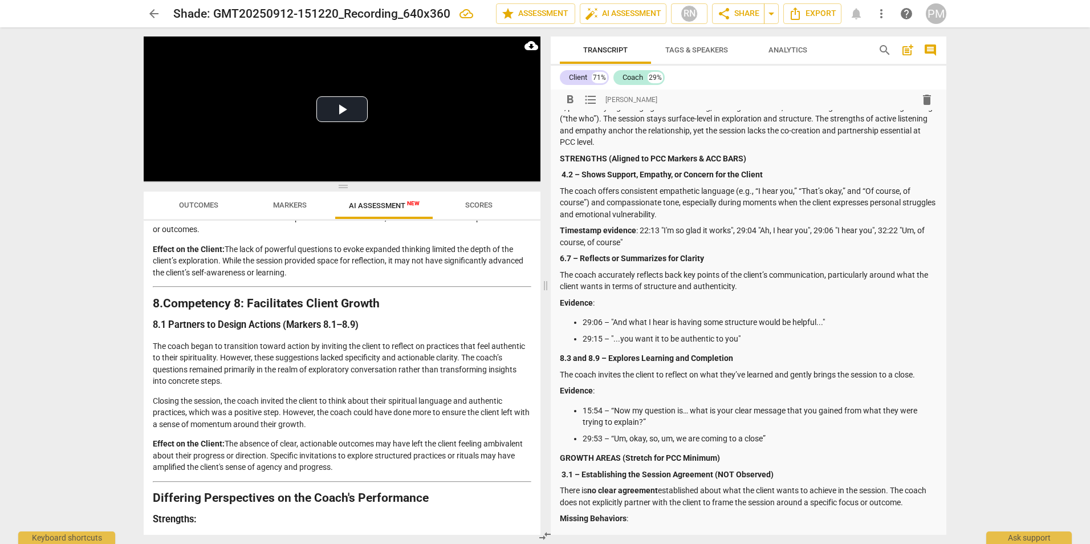
scroll to position [0, 0]
